Goal: Check status

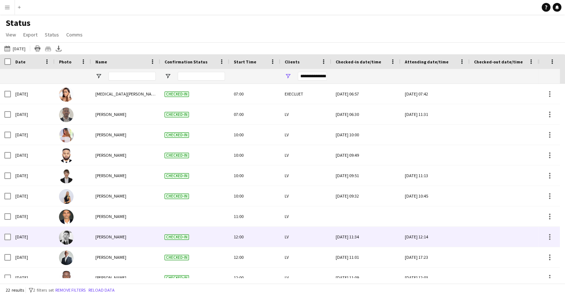
scroll to position [123, 0]
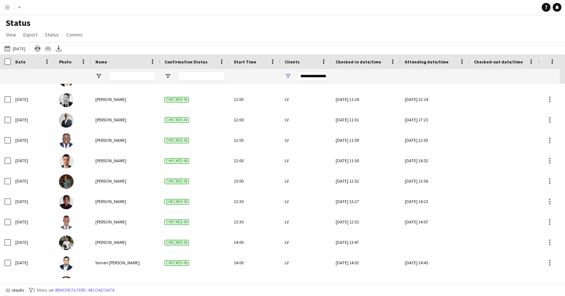
scroll to position [254, 0]
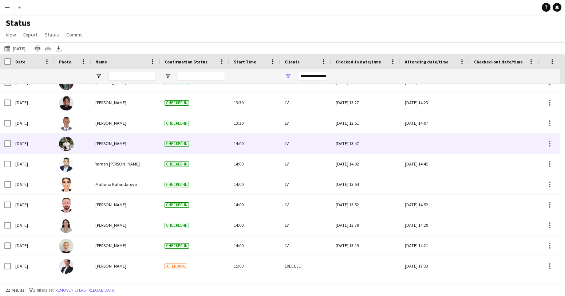
scroll to position [254, 0]
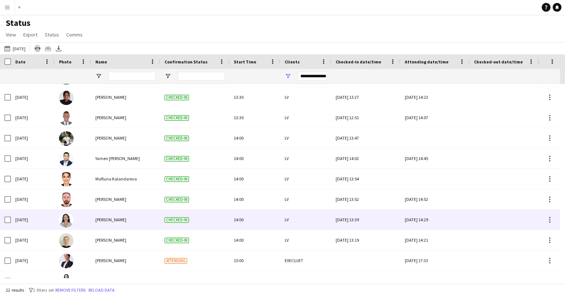
scroll to position [254, 0]
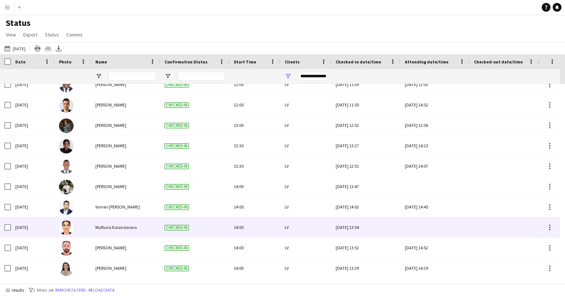
scroll to position [254, 0]
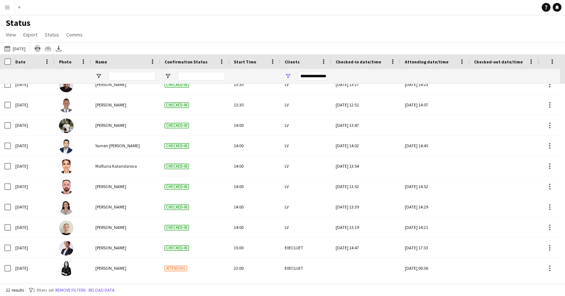
click at [463, 31] on div "Status View Views Default view New view Update view Delete view Edit name Custo…" at bounding box center [282, 29] width 565 height 25
